Goal: Task Accomplishment & Management: Manage account settings

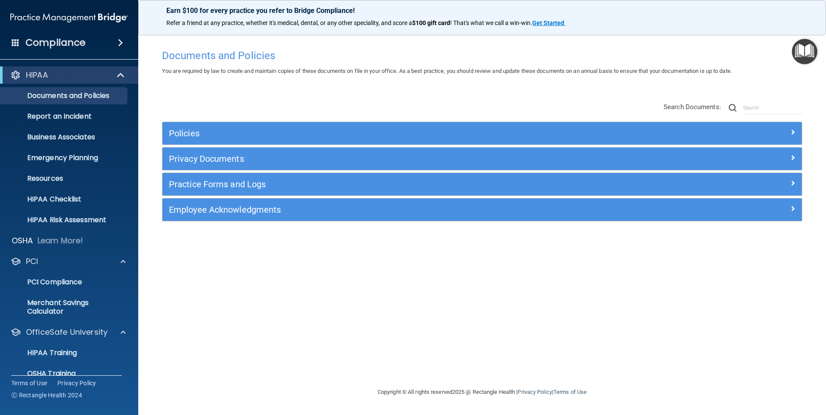
scroll to position [55, 0]
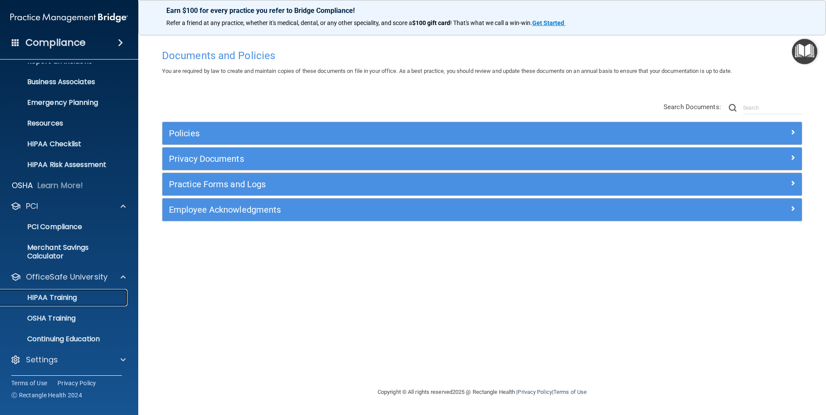
click at [79, 300] on div "HIPAA Training" at bounding box center [65, 298] width 118 height 9
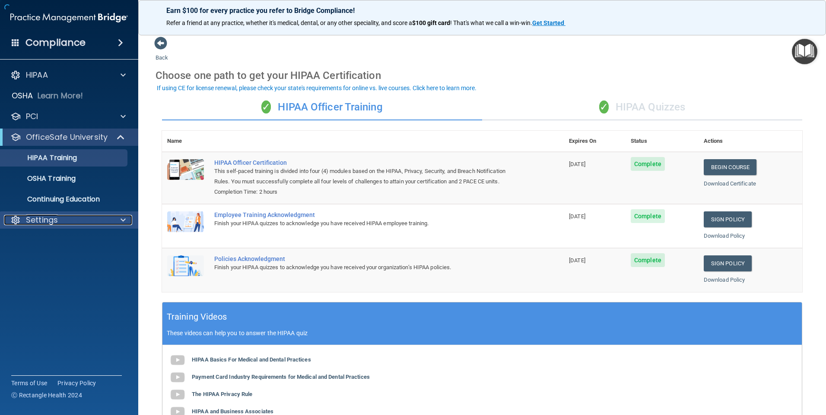
click at [63, 223] on div "Settings" at bounding box center [57, 220] width 107 height 10
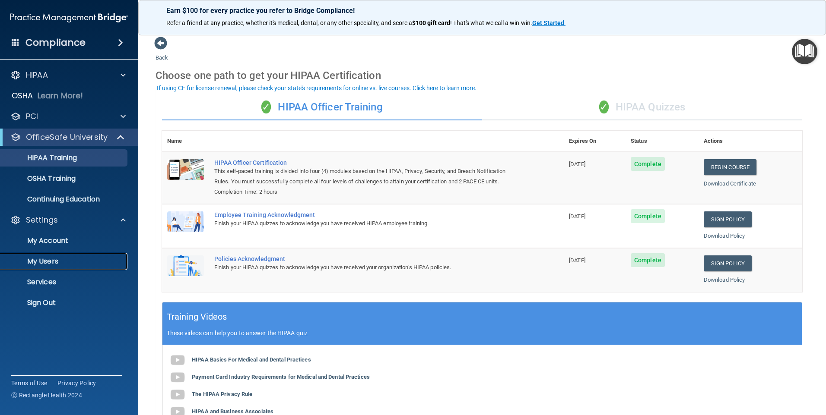
click at [69, 263] on p "My Users" at bounding box center [65, 261] width 118 height 9
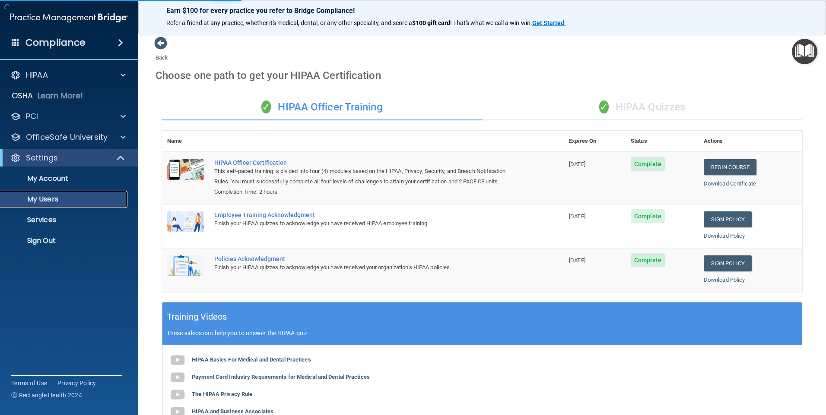
select select "20"
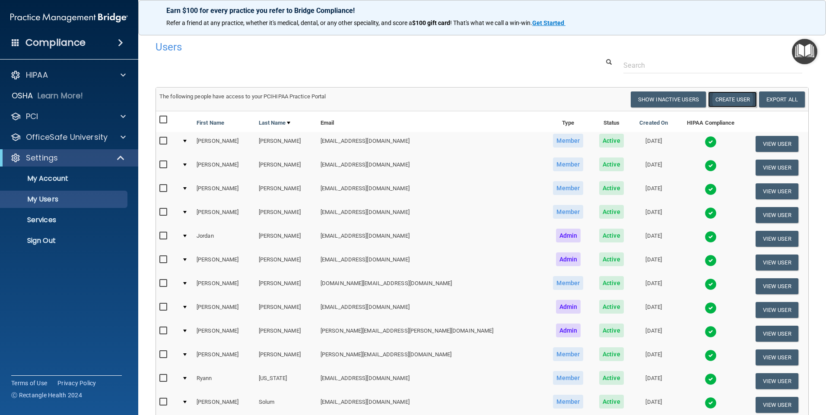
click at [732, 105] on button "Create User" at bounding box center [732, 100] width 49 height 16
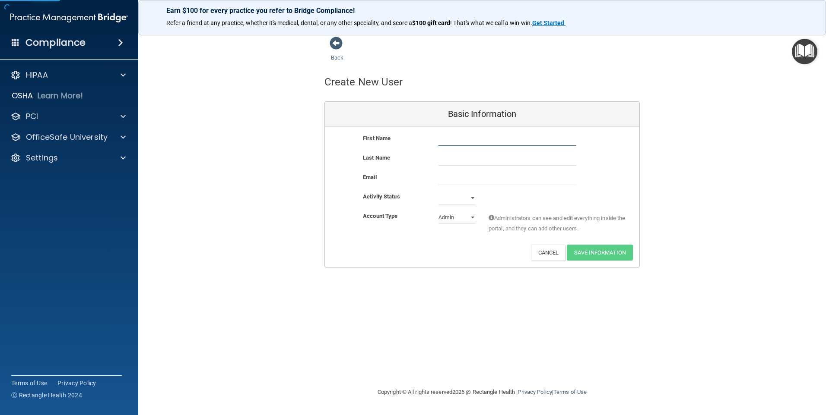
click at [490, 142] on input "text" at bounding box center [507, 139] width 138 height 13
type input "[PERSON_NAME]"
click at [473, 158] on input "text" at bounding box center [507, 159] width 138 height 13
type input "[PERSON_NAME]"
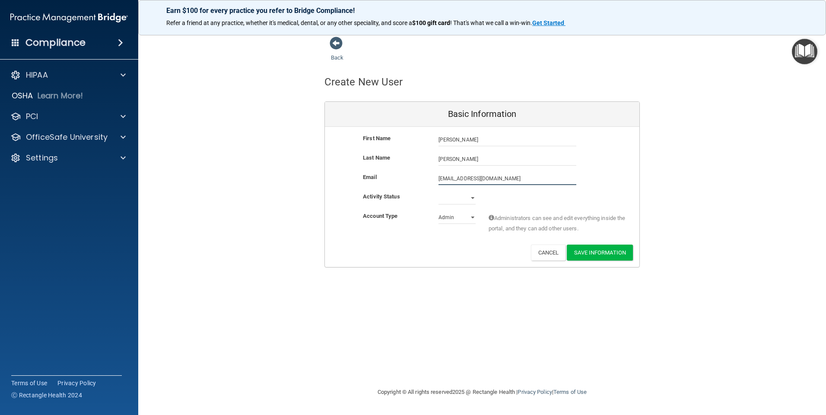
type input "[EMAIL_ADDRESS][DOMAIN_NAME]"
click at [465, 198] on select "Active Inactive" at bounding box center [456, 198] width 37 height 13
select select "active"
click at [438, 192] on select "Active Inactive" at bounding box center [456, 198] width 37 height 13
click at [457, 219] on select "Admin Member" at bounding box center [456, 217] width 37 height 13
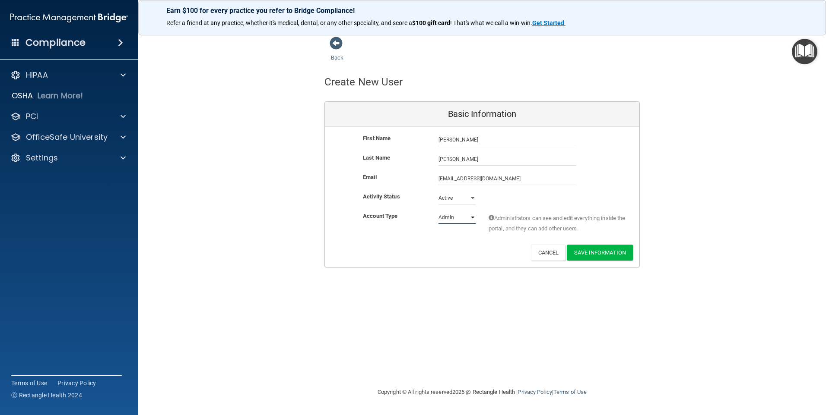
select select "practice_member"
click at [438, 211] on select "Admin Member" at bounding box center [456, 217] width 37 height 13
click at [591, 257] on button "Save Information" at bounding box center [600, 253] width 66 height 16
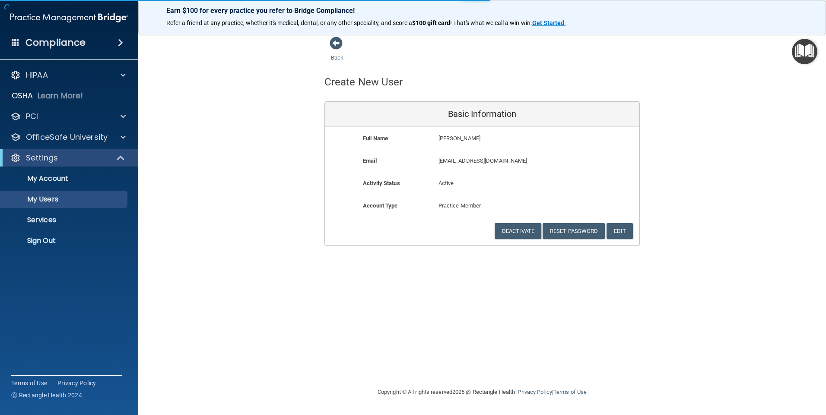
select select "20"
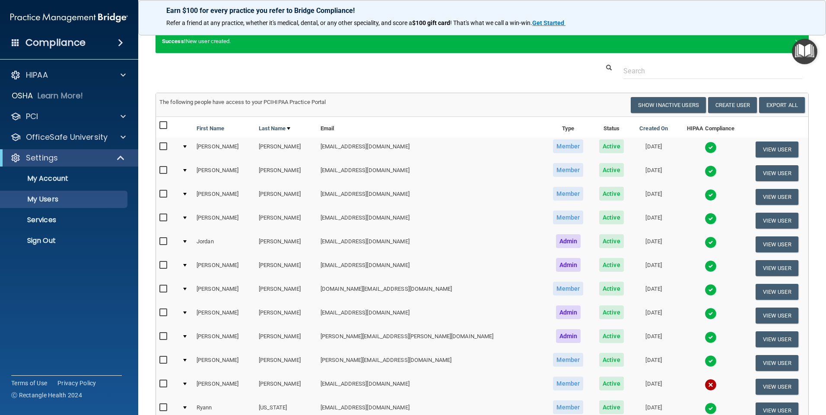
scroll to position [43, 0]
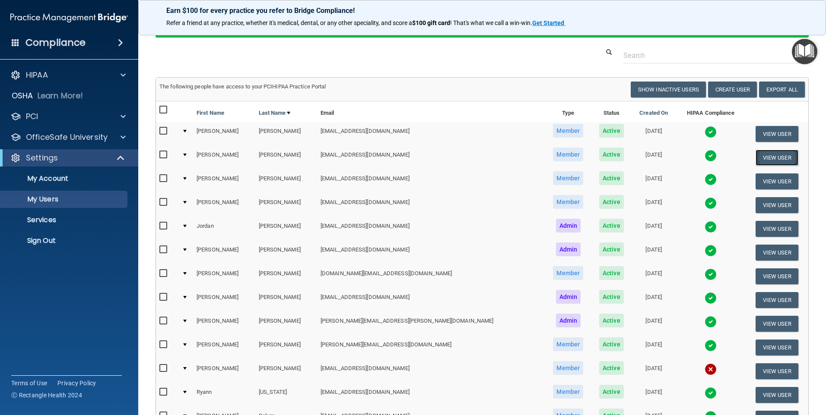
click at [758, 159] on button "View User" at bounding box center [776, 158] width 43 height 16
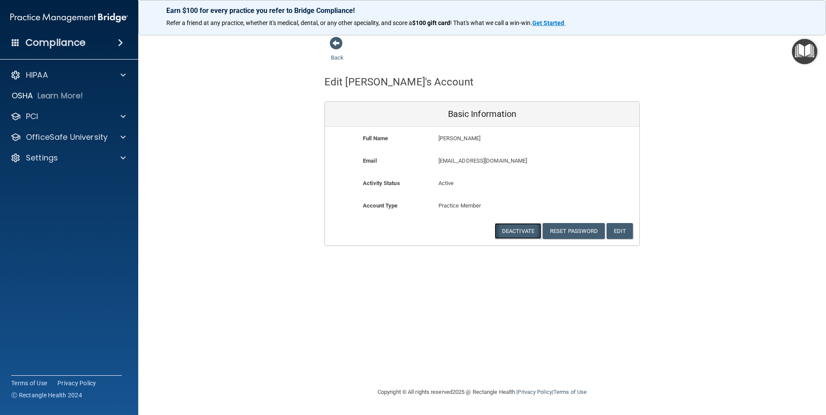
click at [521, 236] on button "Deactivate" at bounding box center [518, 231] width 47 height 16
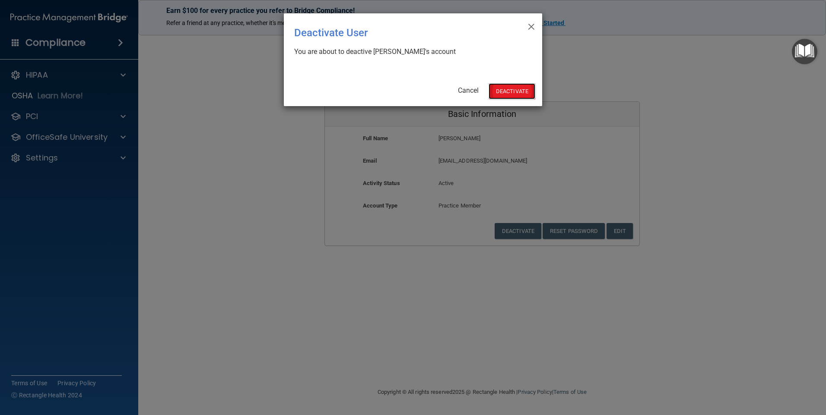
click at [507, 95] on button "Deactivate" at bounding box center [511, 91] width 47 height 16
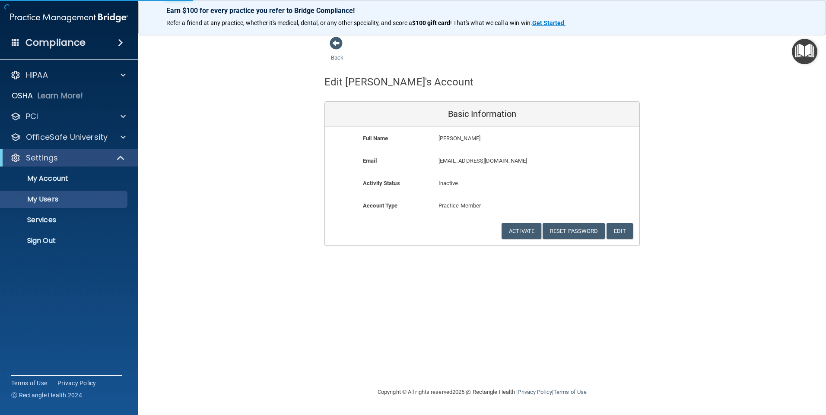
select select "20"
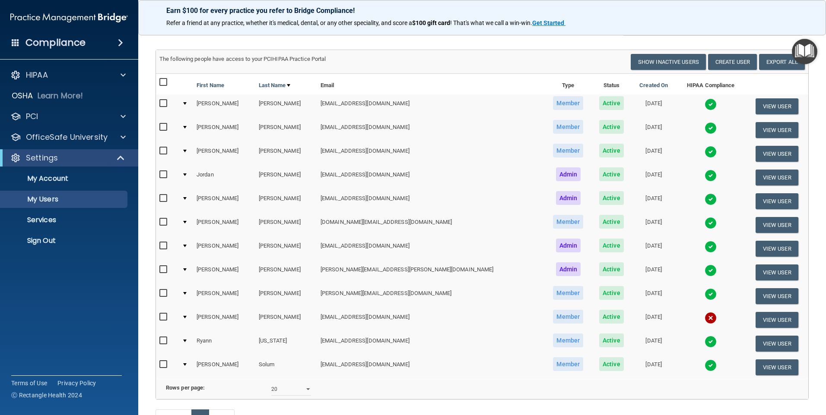
scroll to position [86, 0]
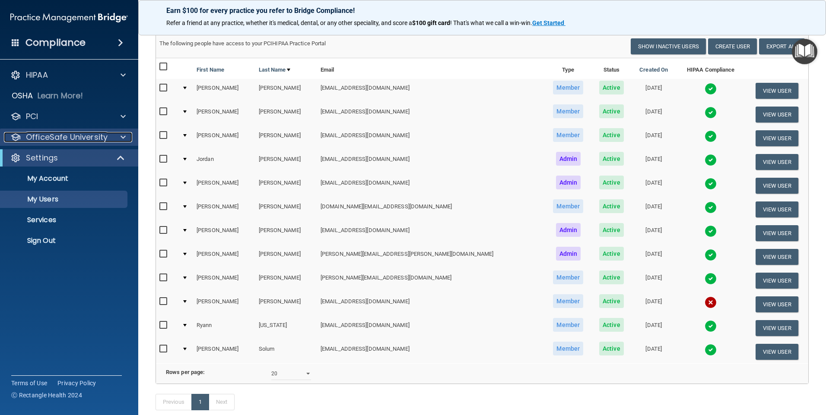
click at [87, 138] on p "OfficeSafe University" at bounding box center [67, 137] width 82 height 10
